Goal: Information Seeking & Learning: Find specific fact

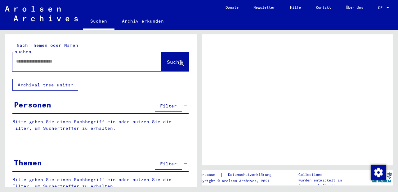
click at [93, 58] on input "text" at bounding box center [81, 61] width 131 height 7
type input "***"
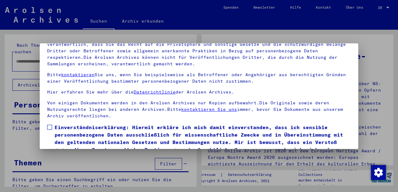
scroll to position [50, 0]
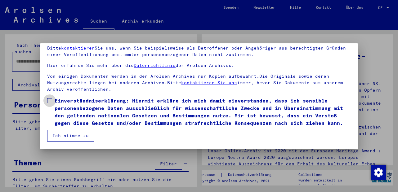
drag, startPoint x: 50, startPoint y: 101, endPoint x: 57, endPoint y: 118, distance: 18.4
click at [50, 102] on span at bounding box center [49, 100] width 5 height 5
click at [62, 136] on button "Ich stimme zu" at bounding box center [70, 136] width 47 height 12
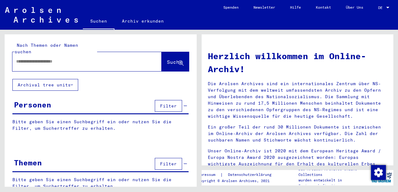
click at [74, 58] on input "text" at bounding box center [79, 61] width 127 height 7
type input "****"
click at [167, 59] on span "Suche" at bounding box center [175, 62] width 16 height 6
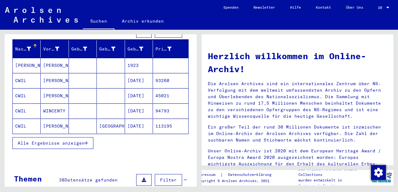
scroll to position [75, 0]
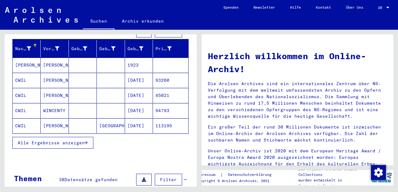
click at [77, 140] on span "Alle Ergebnisse anzeigen" at bounding box center [51, 143] width 67 height 6
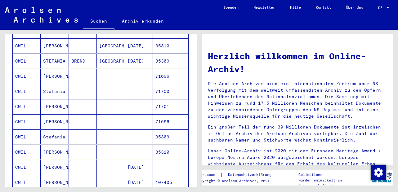
scroll to position [261, 0]
